Goal: Information Seeking & Learning: Learn about a topic

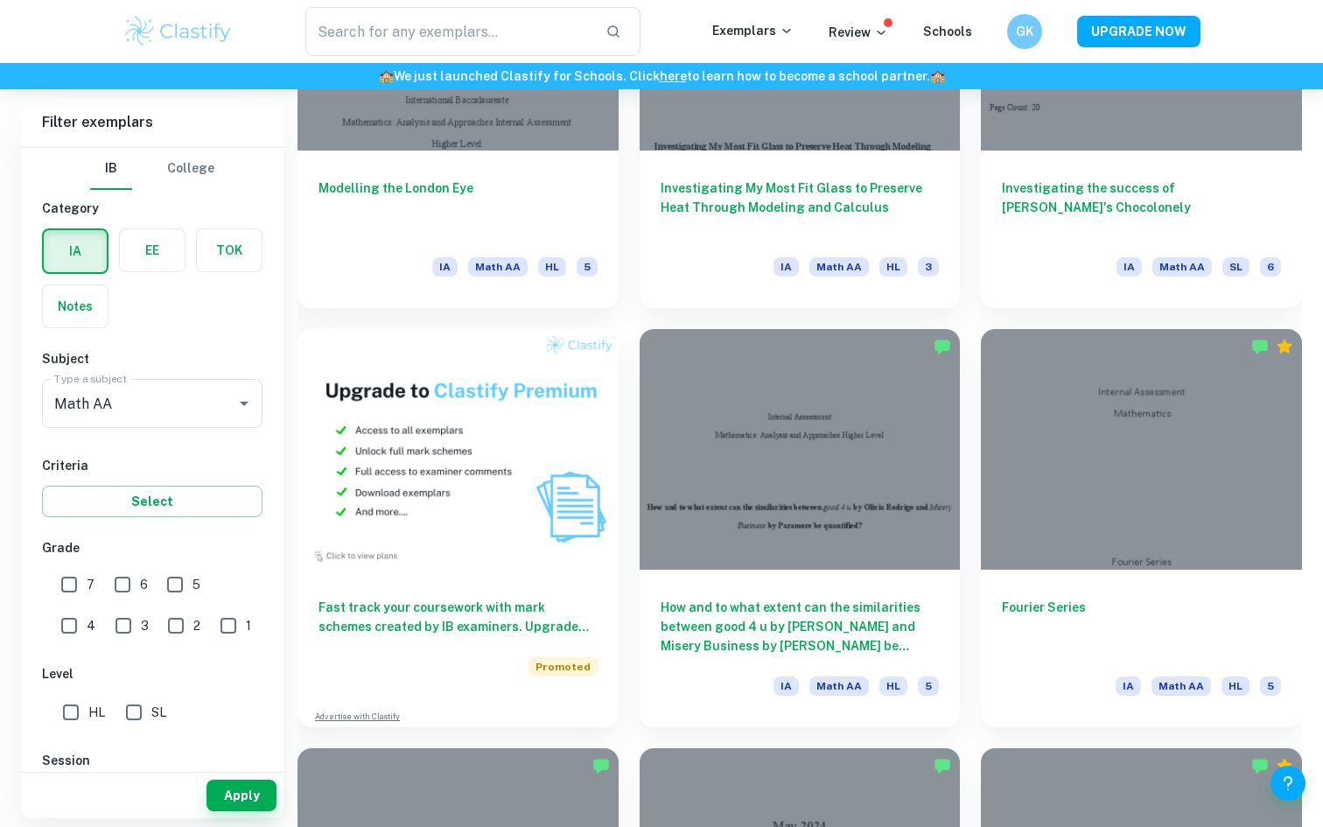
scroll to position [1103, 0]
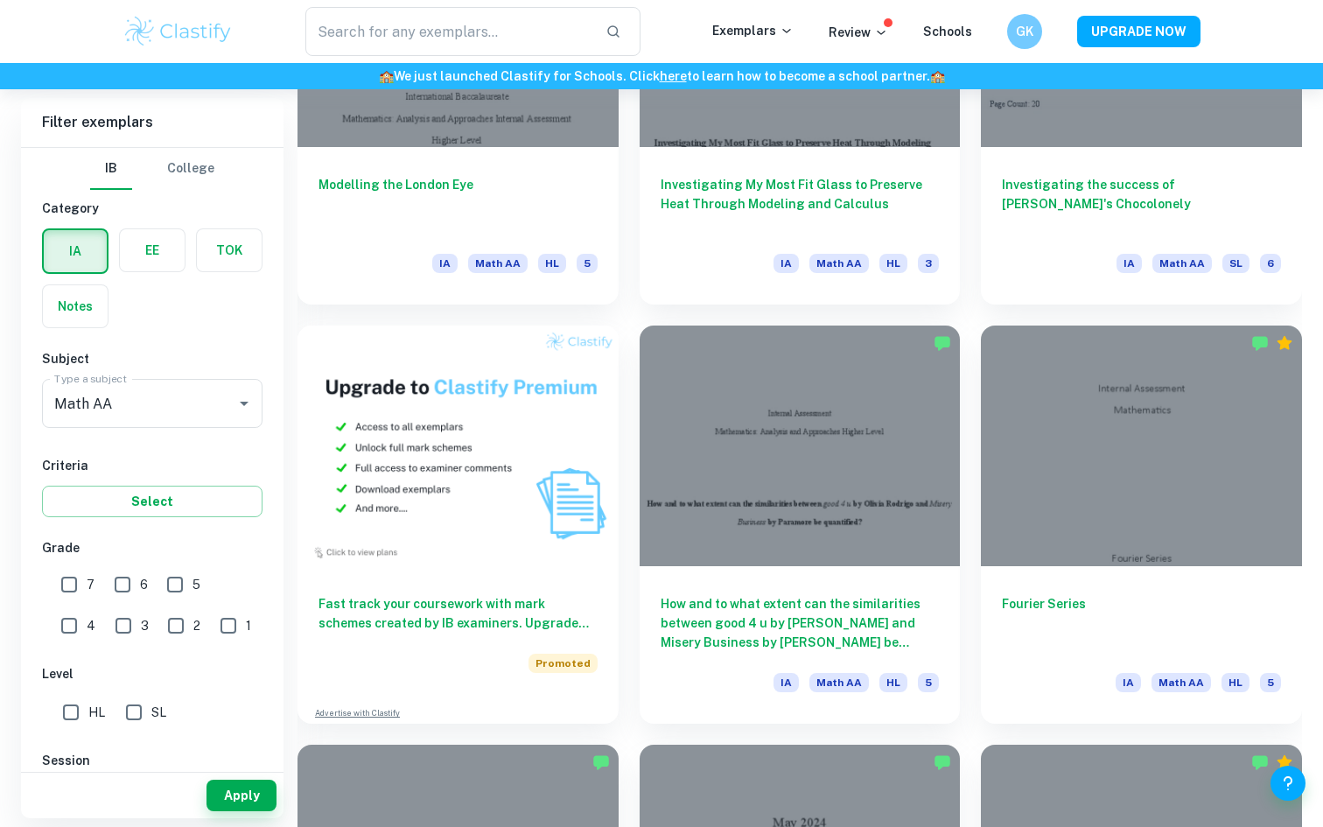
drag, startPoint x: 142, startPoint y: 256, endPoint x: 137, endPoint y: 358, distance: 101.7
click at [137, 358] on div "IB College Category IA EE TOK Notes Subject Type a subject Math AA Type a subje…" at bounding box center [152, 654] width 263 height 1012
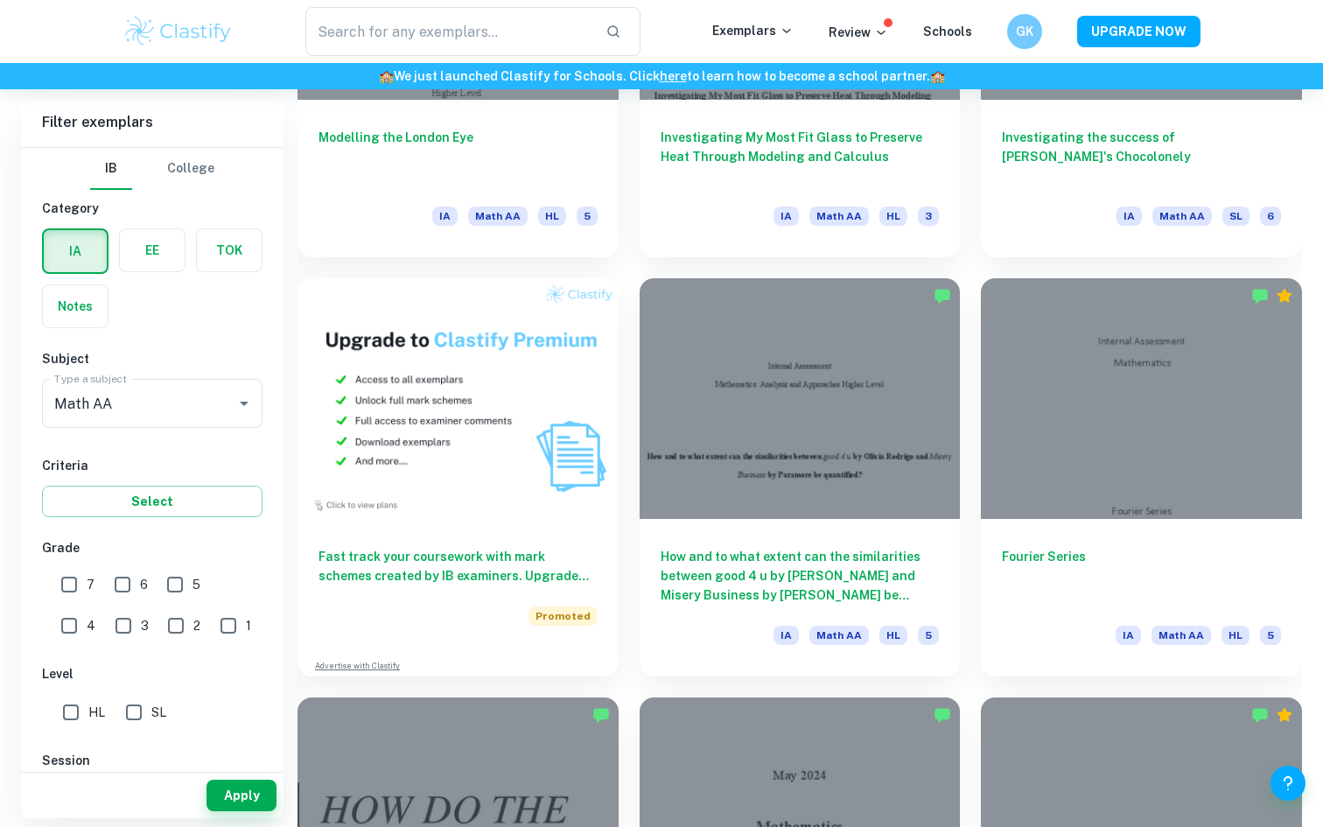
scroll to position [1176, 0]
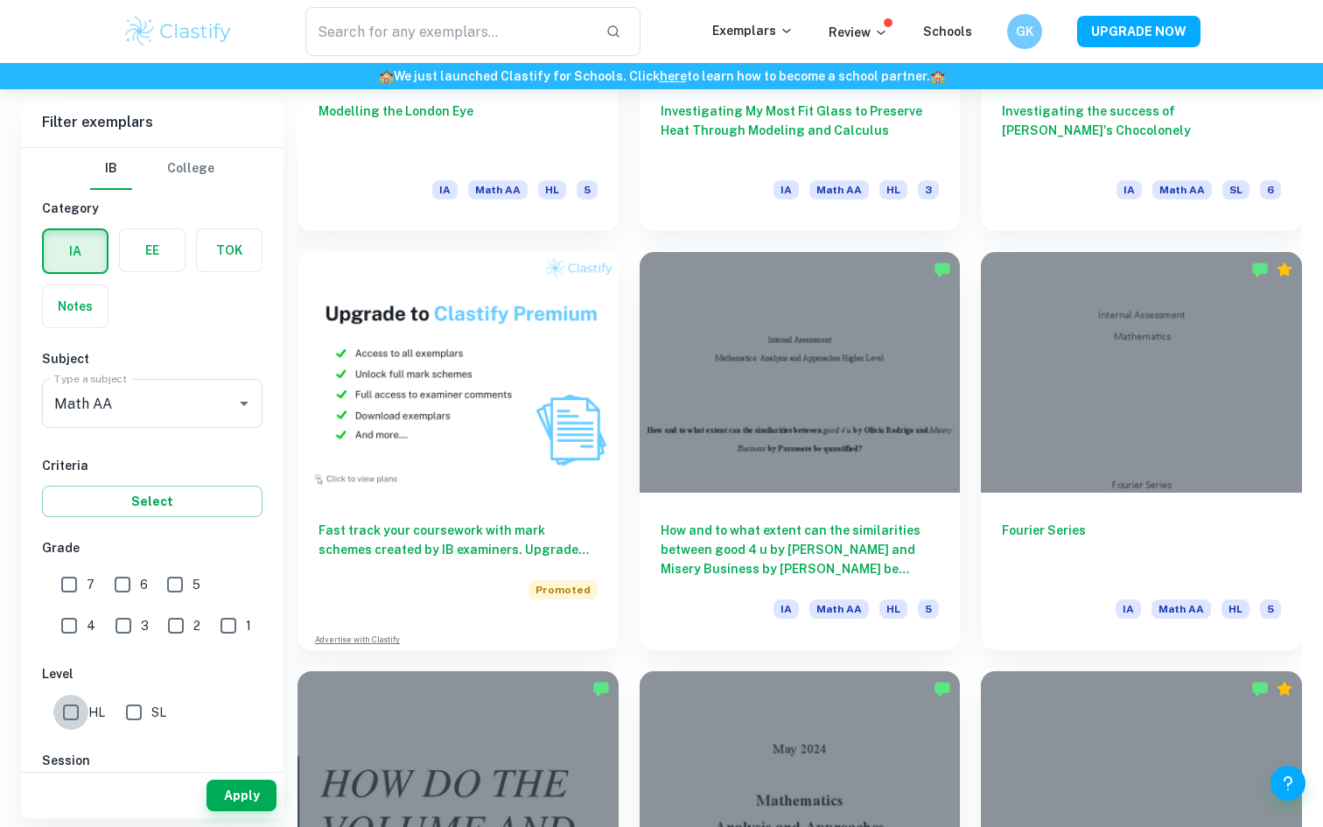
click at [78, 708] on input "HL" at bounding box center [70, 712] width 35 height 35
checkbox input "true"
click at [70, 593] on input "7" at bounding box center [69, 584] width 35 height 35
checkbox input "true"
click at [254, 810] on button "Apply" at bounding box center [242, 796] width 70 height 32
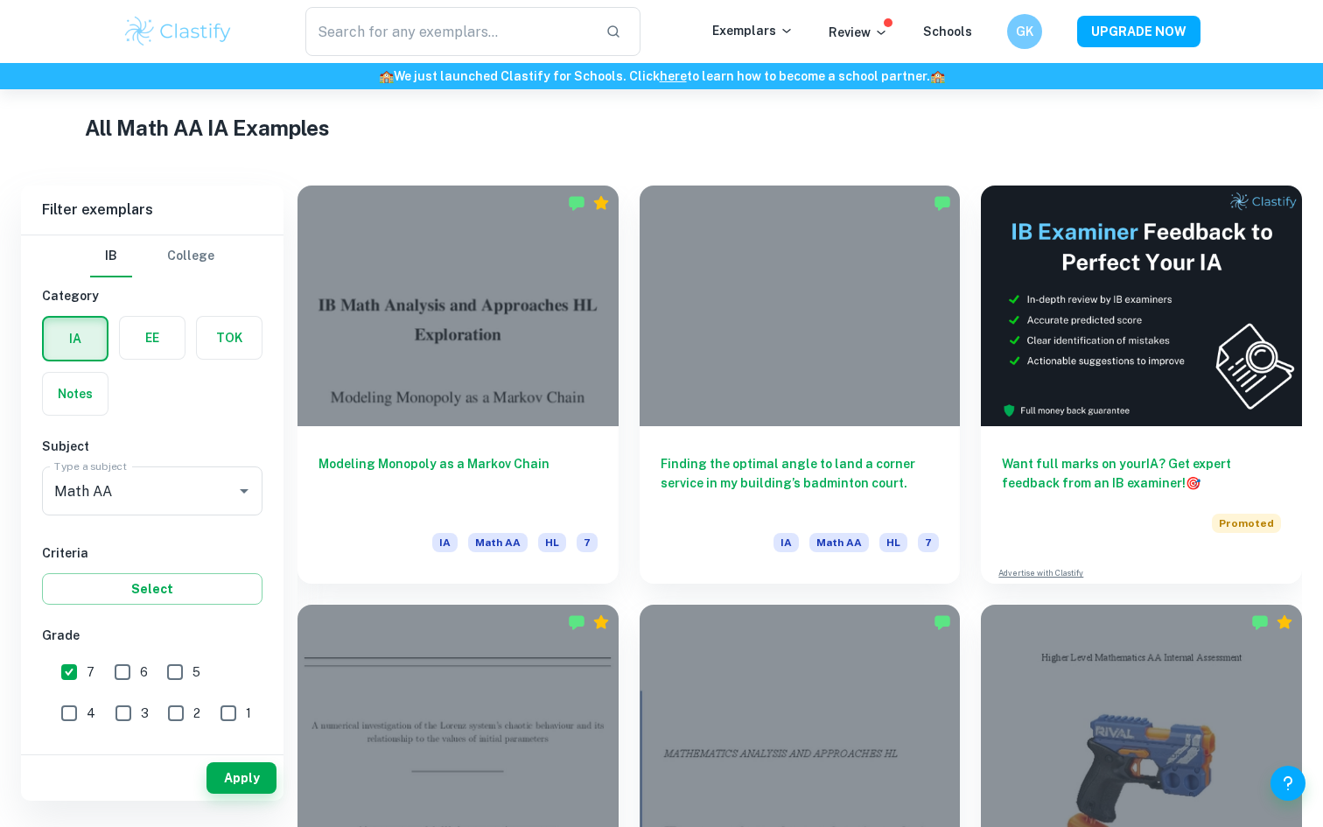
scroll to position [378, 0]
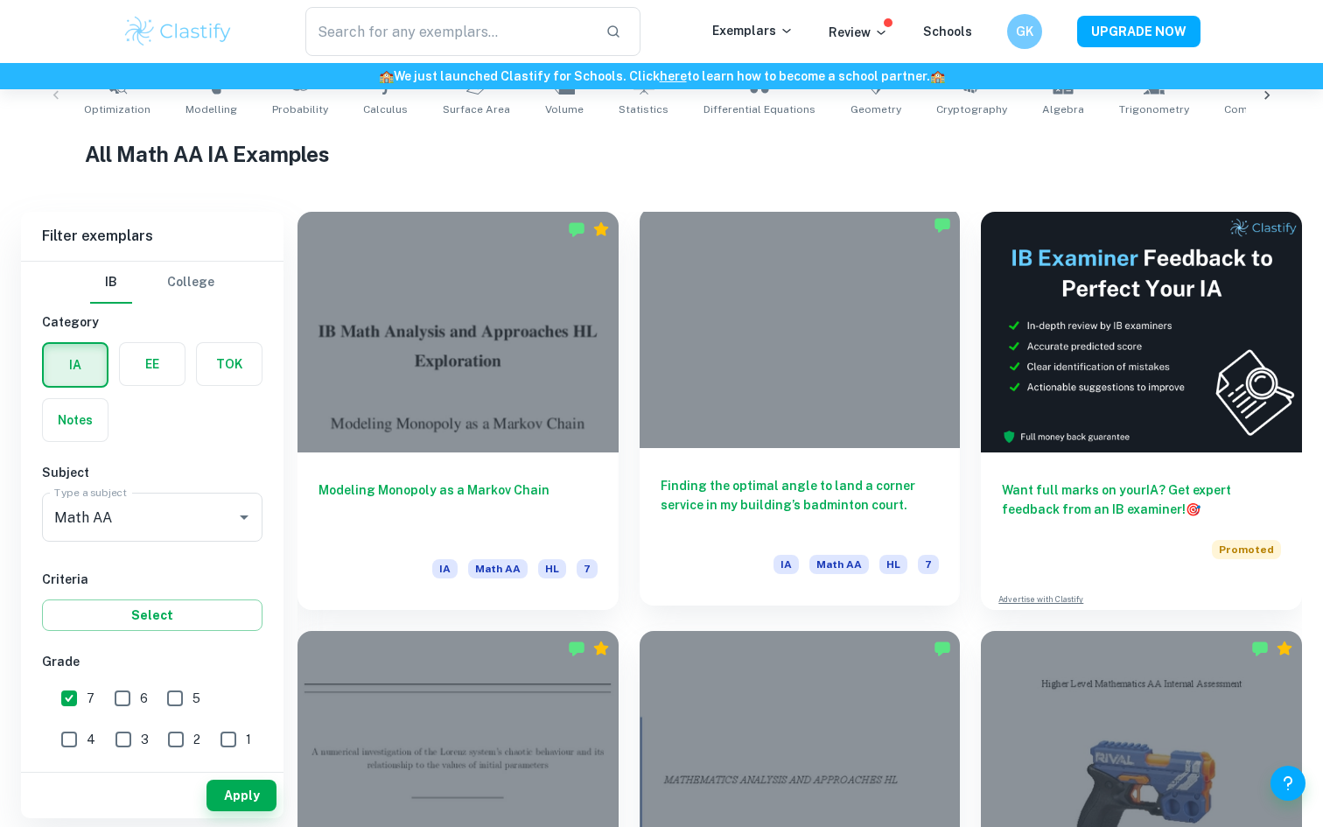
click at [712, 383] on div at bounding box center [800, 327] width 321 height 241
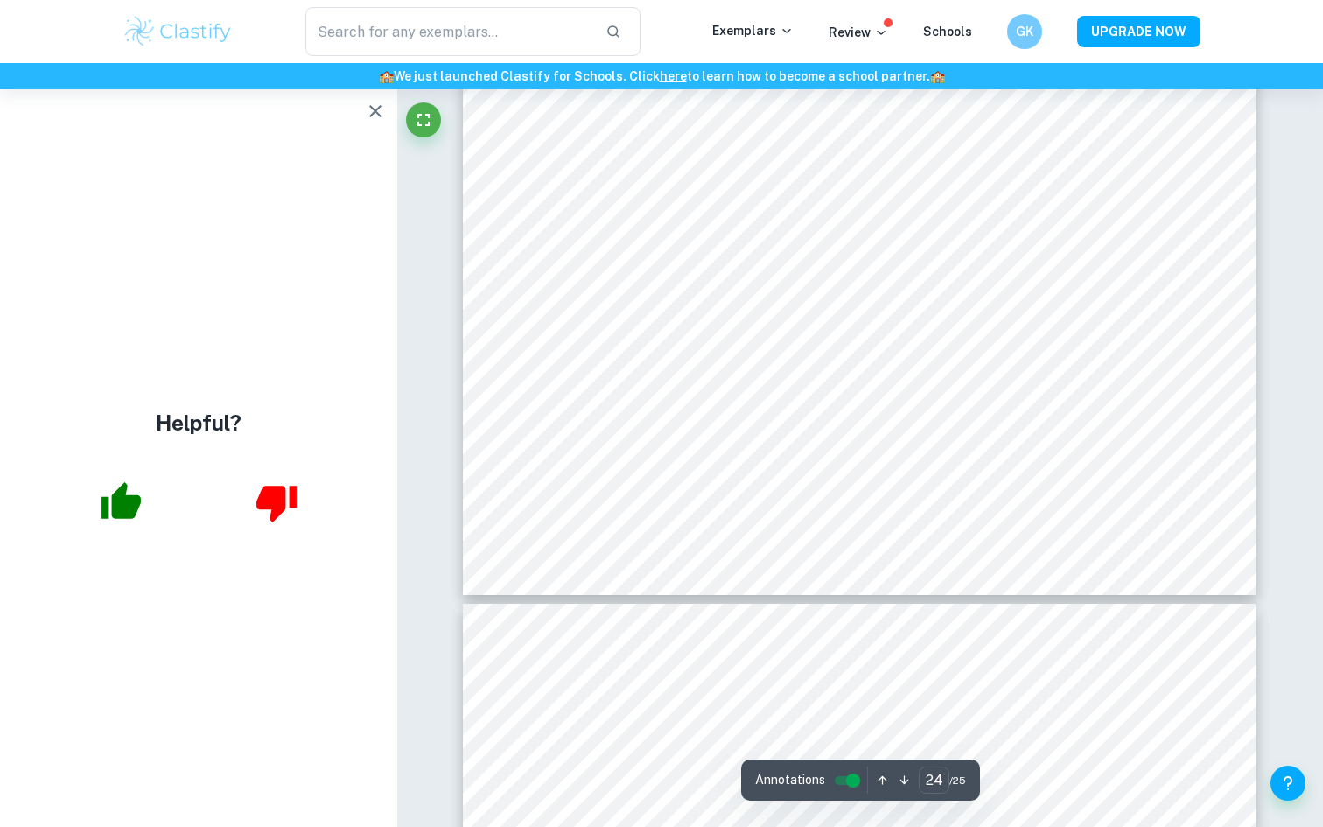
scroll to position [27475, 0]
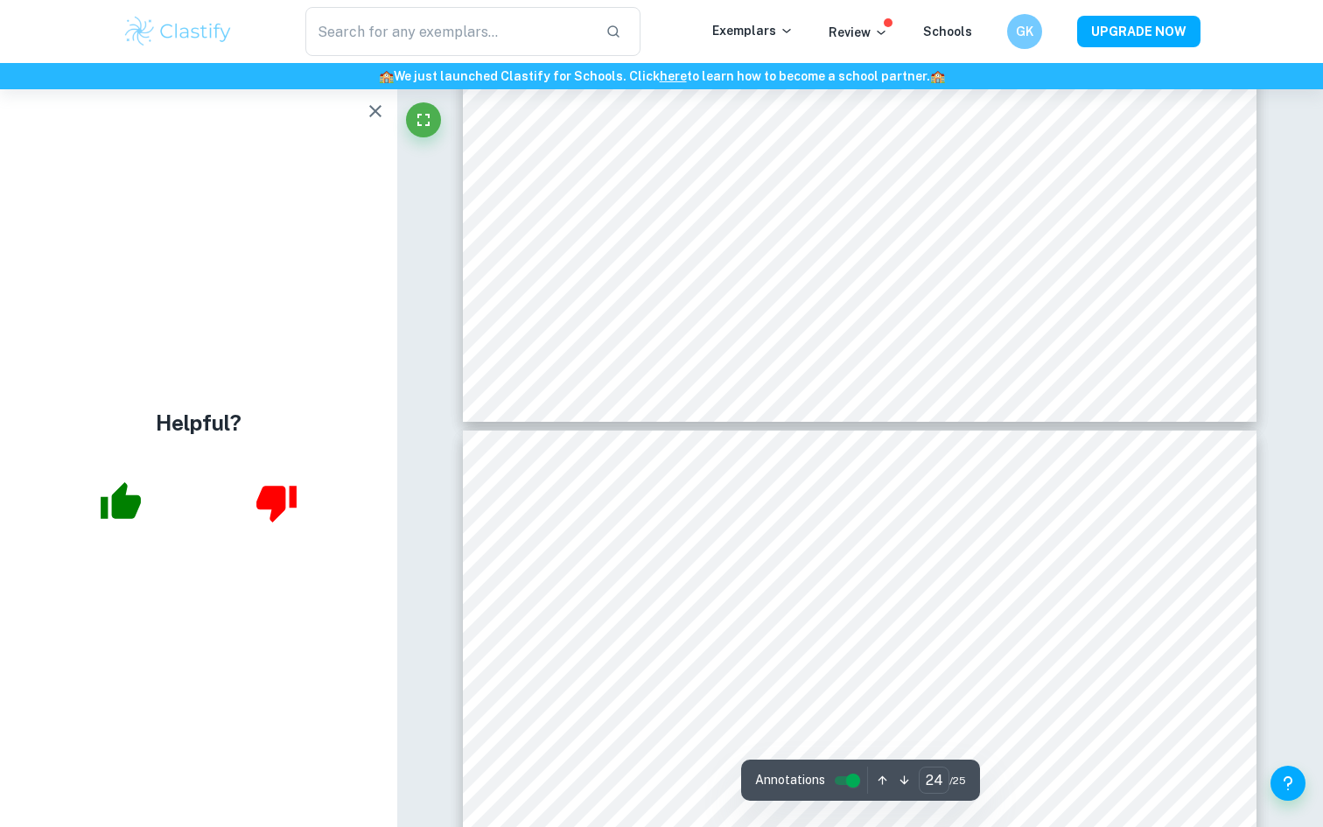
type input "25"
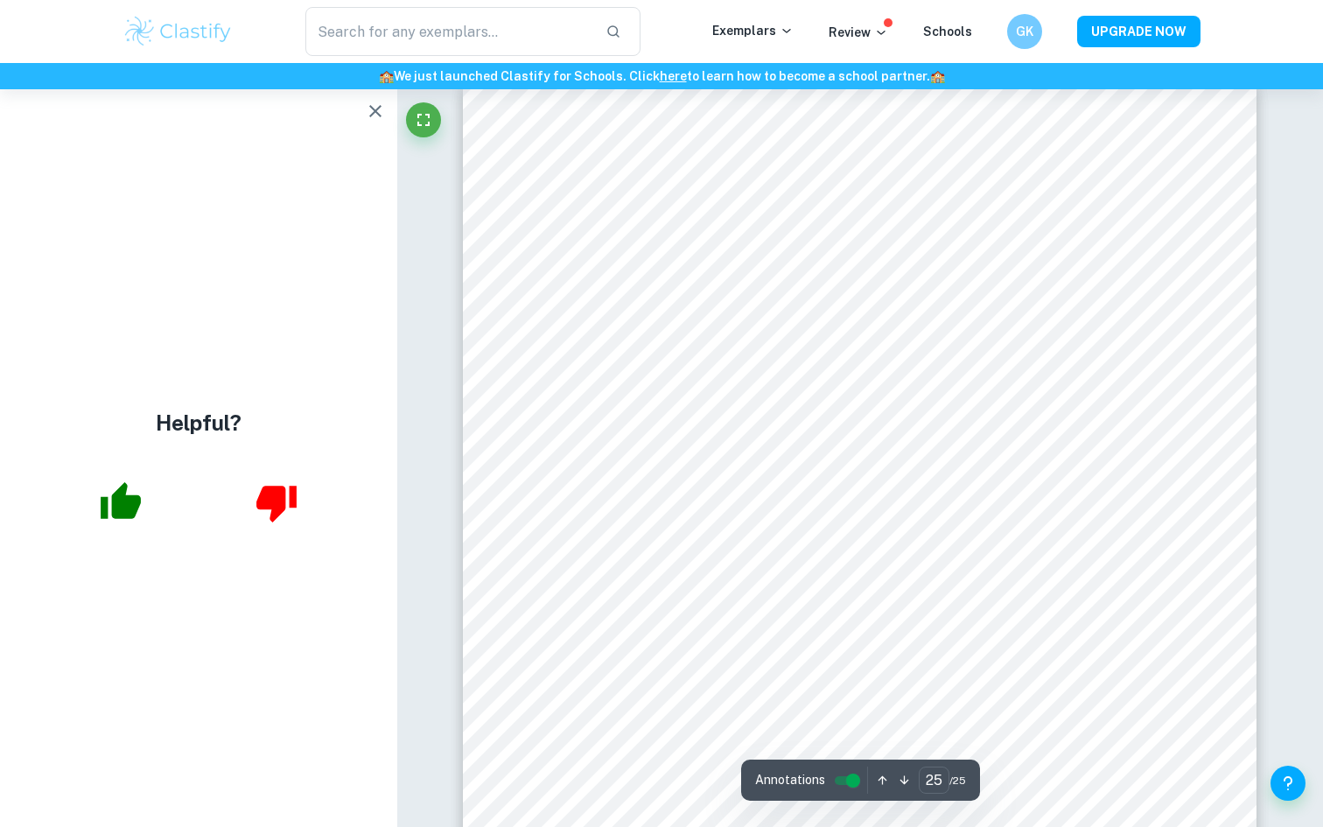
scroll to position [27746, 0]
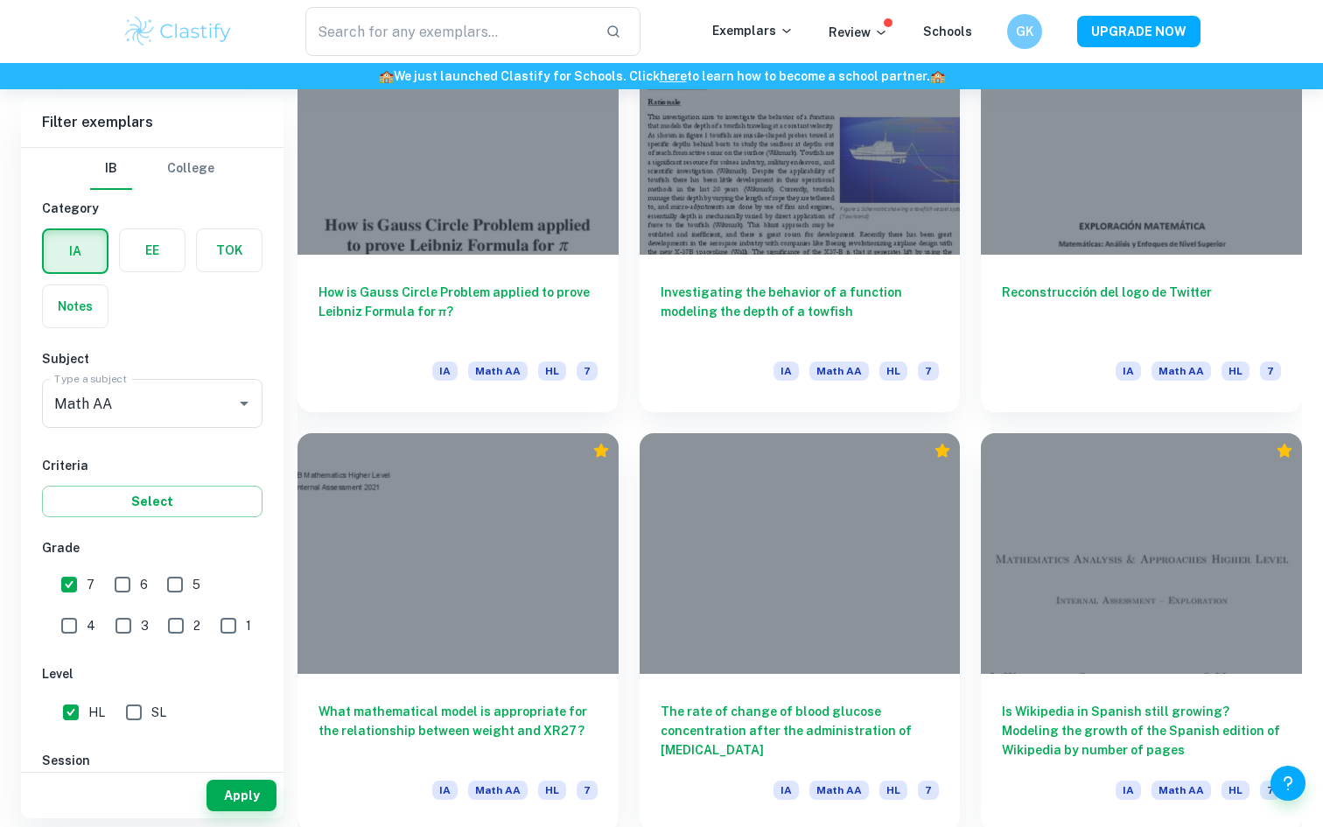
scroll to position [2257, 0]
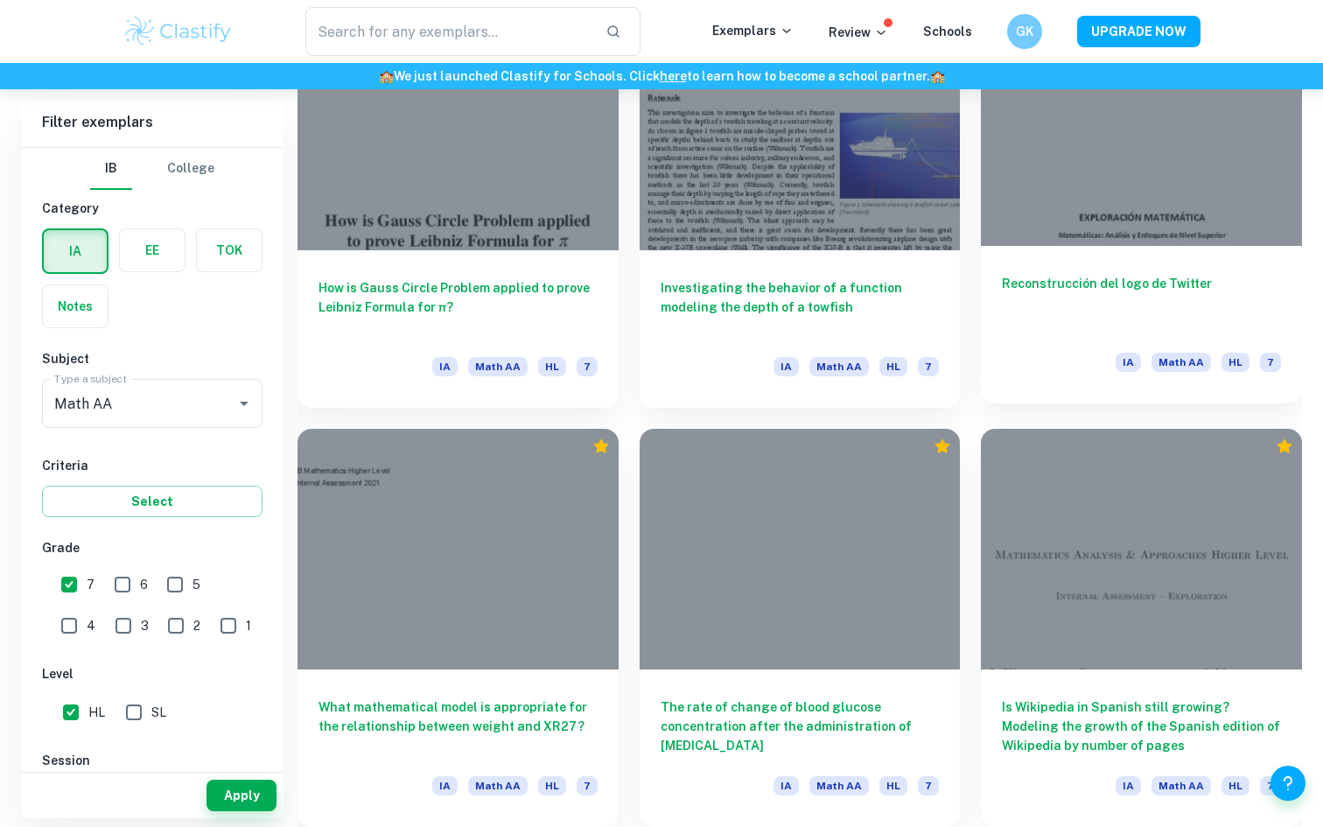
click at [1094, 279] on h6 "Reconstrucción del logo de Twitter" at bounding box center [1141, 303] width 279 height 58
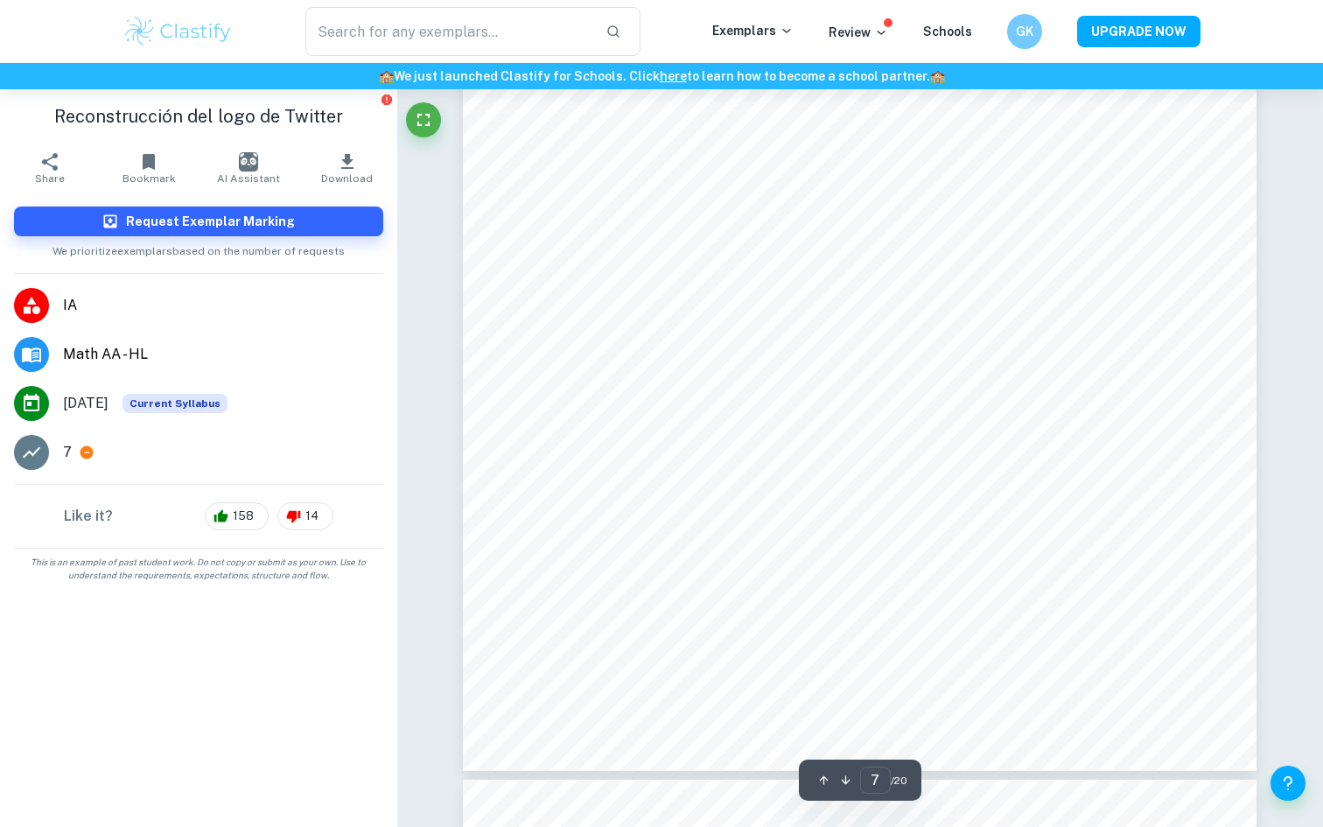
scroll to position [6842, 0]
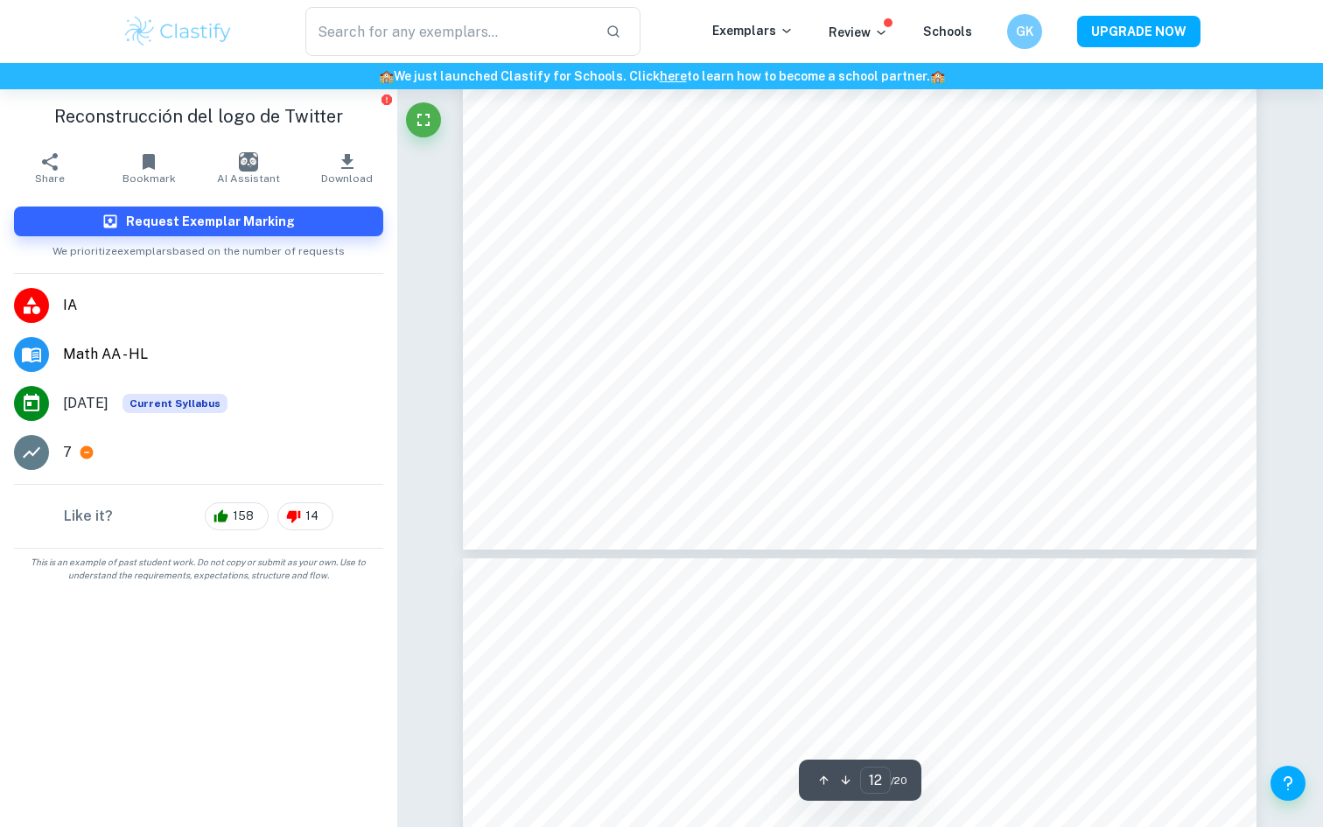
type input "13"
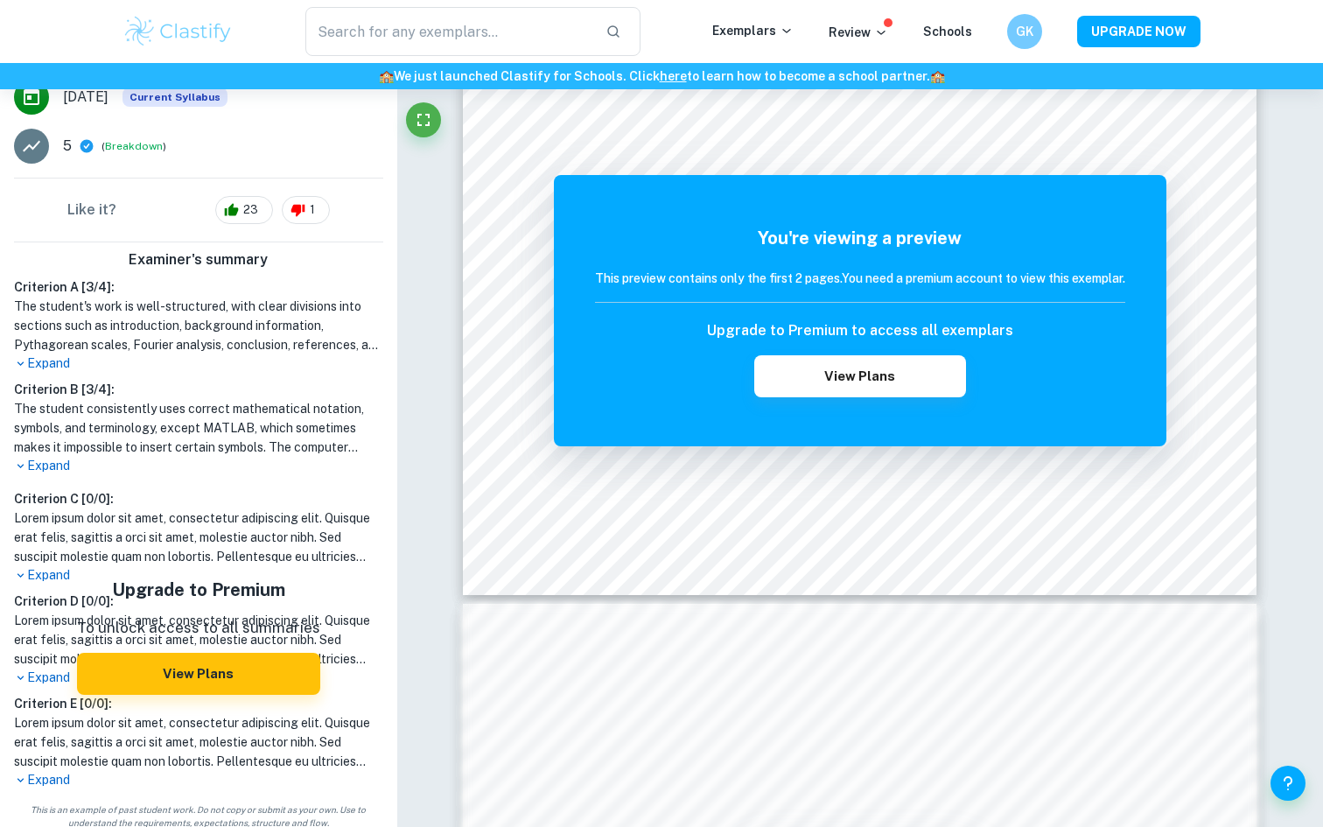
scroll to position [372, 0]
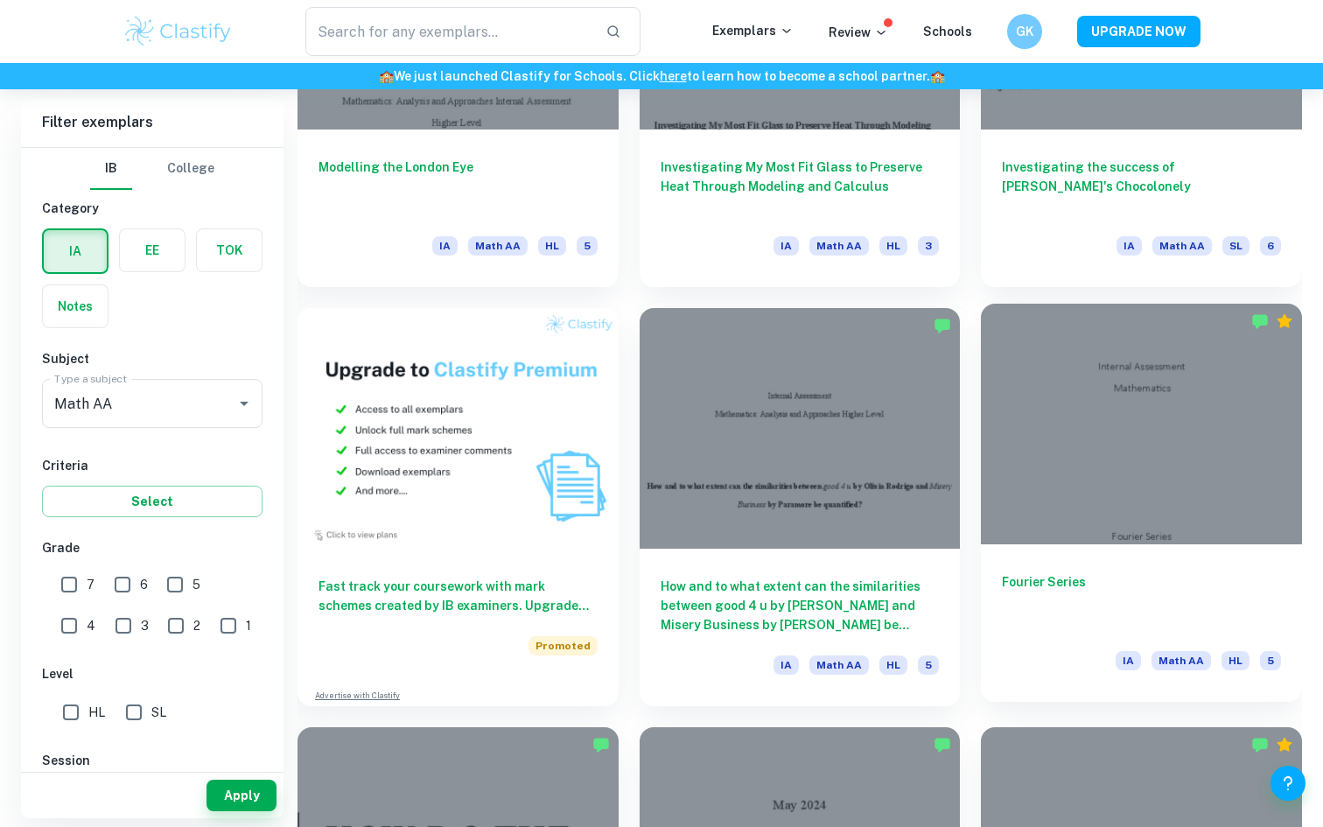
scroll to position [1126, 0]
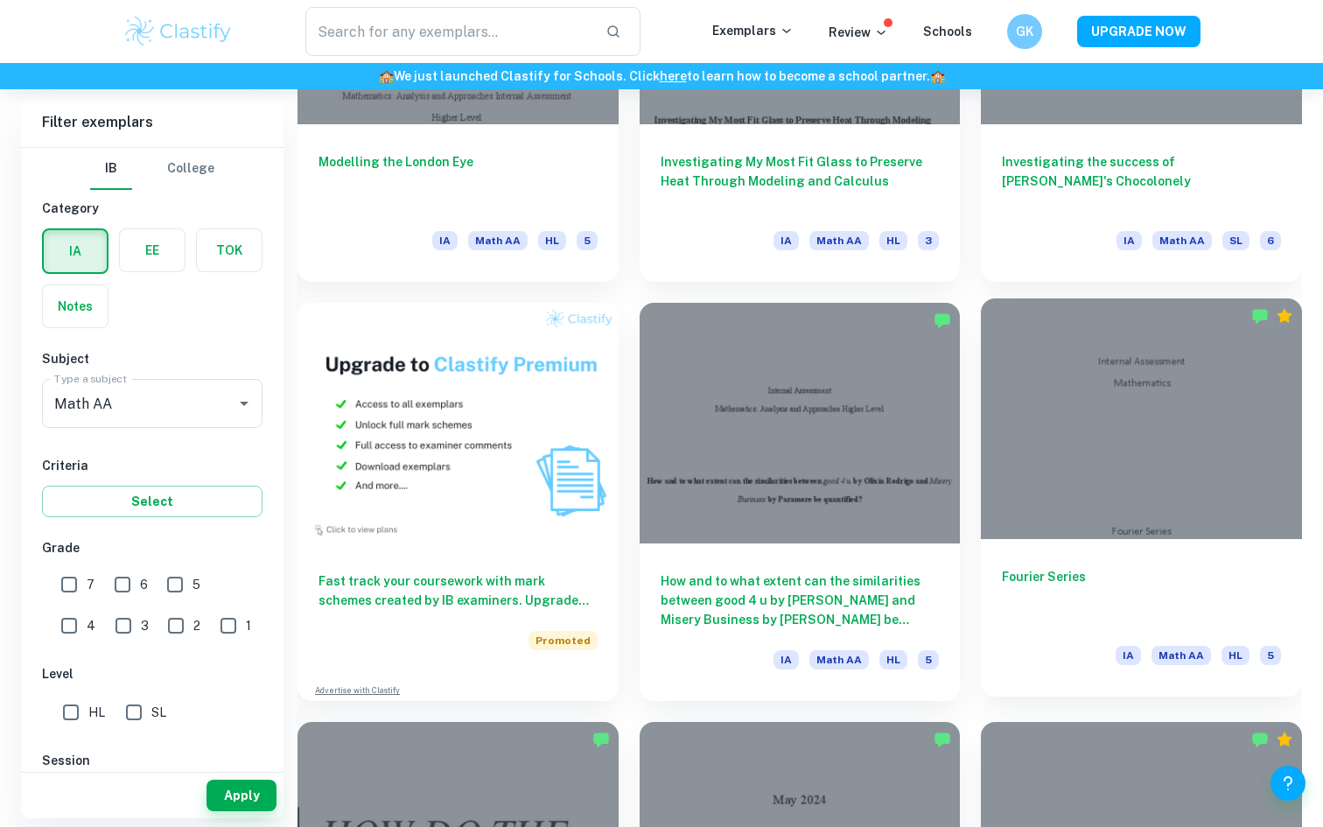
click at [1178, 502] on div at bounding box center [1141, 418] width 321 height 241
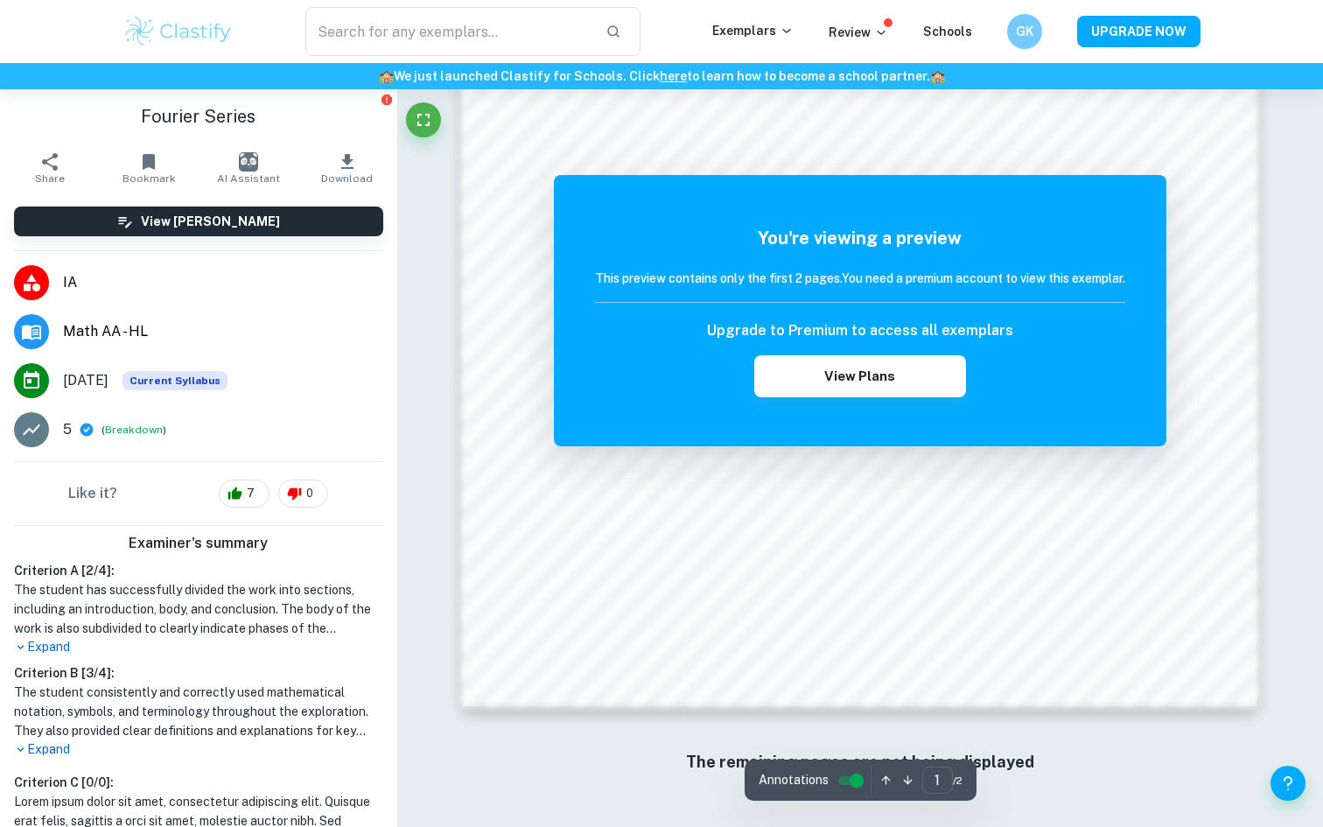
scroll to position [1655, 0]
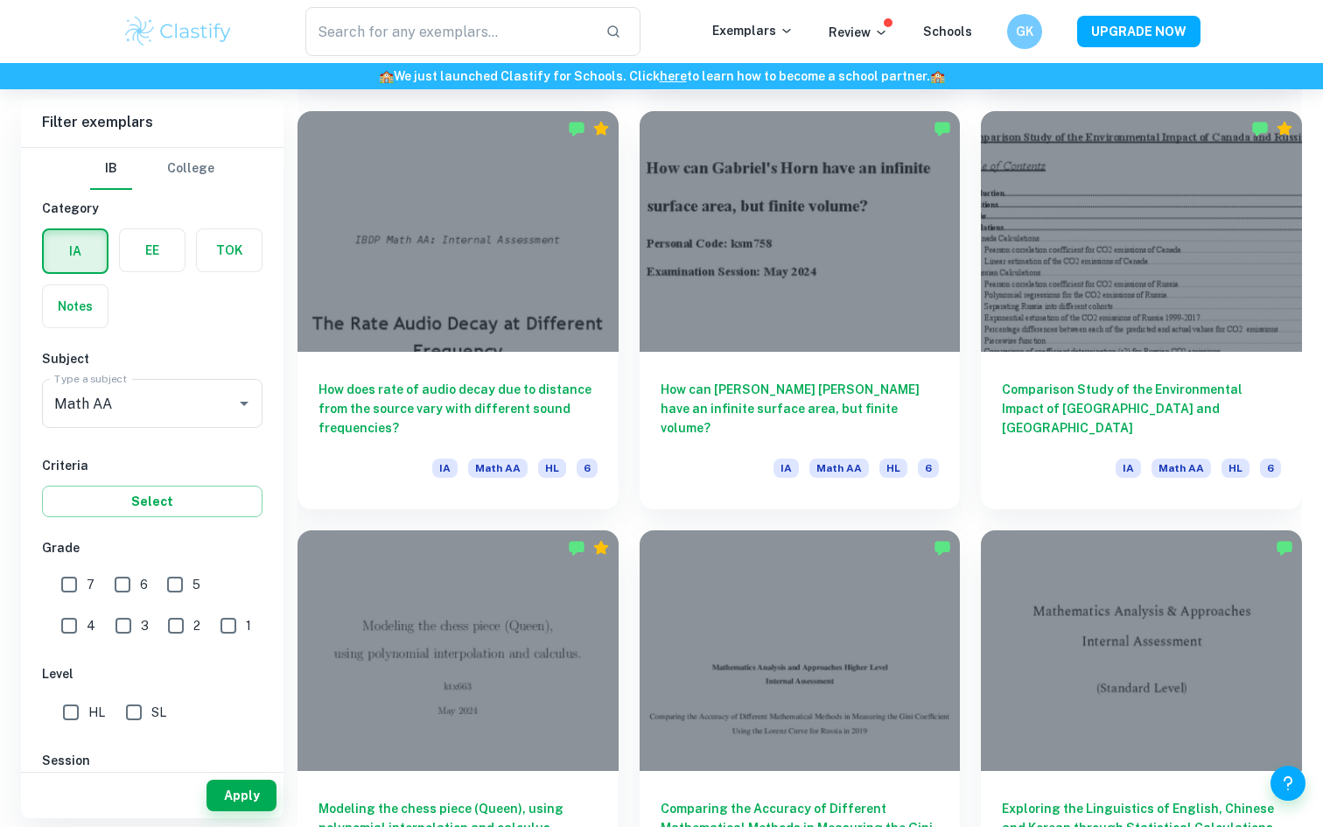
scroll to position [2157, 0]
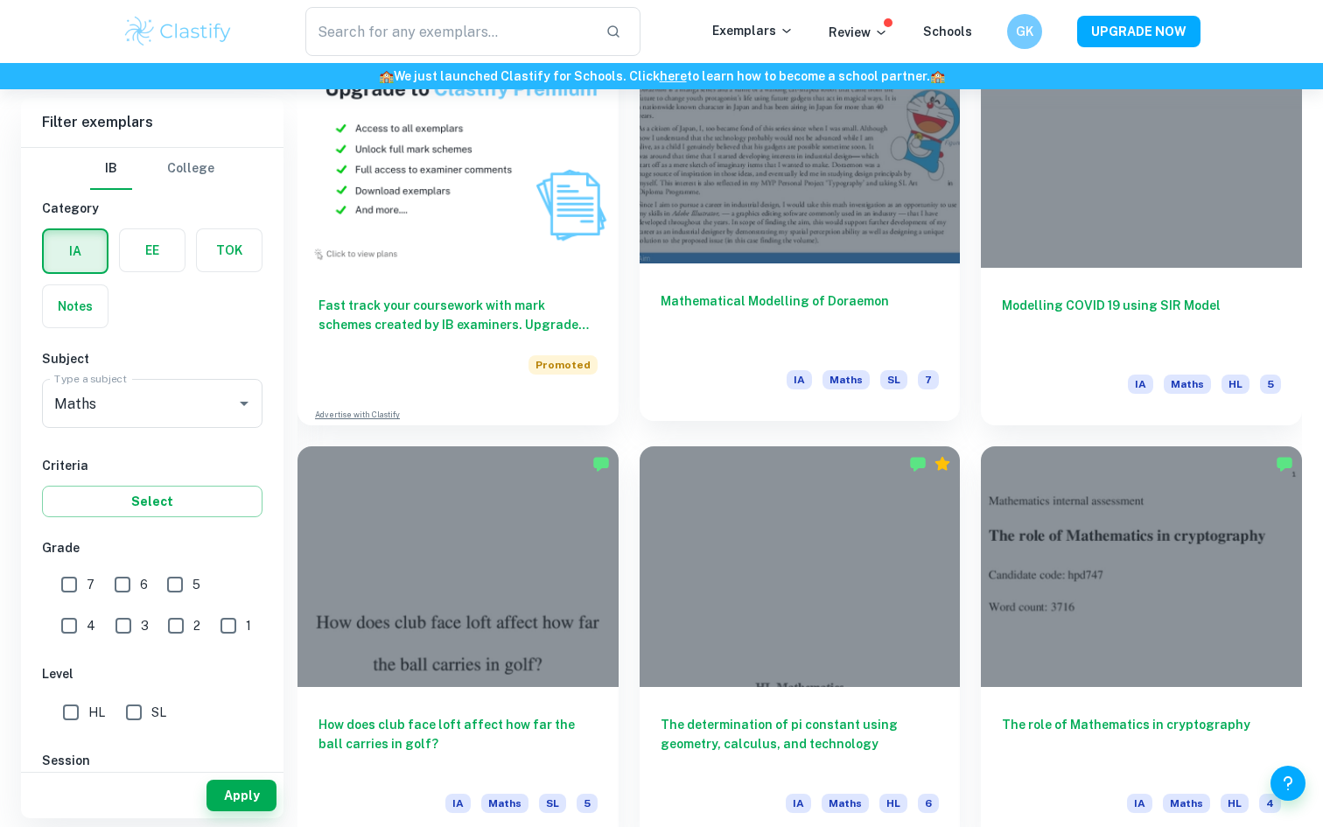
scroll to position [1405, 0]
